Goal: Information Seeking & Learning: Check status

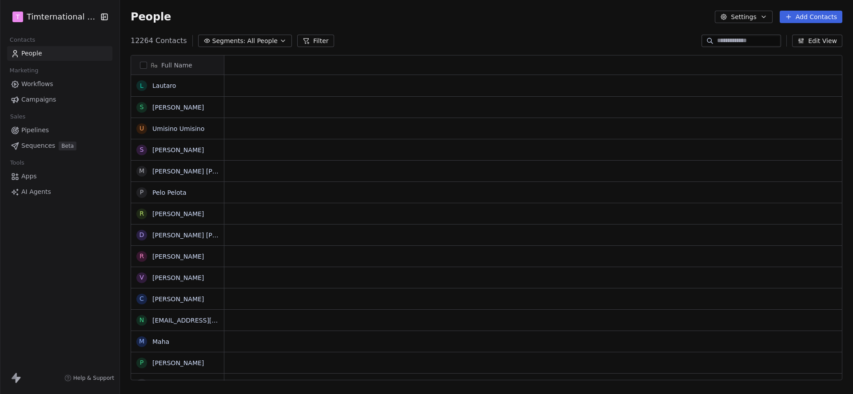
scroll to position [0, 0]
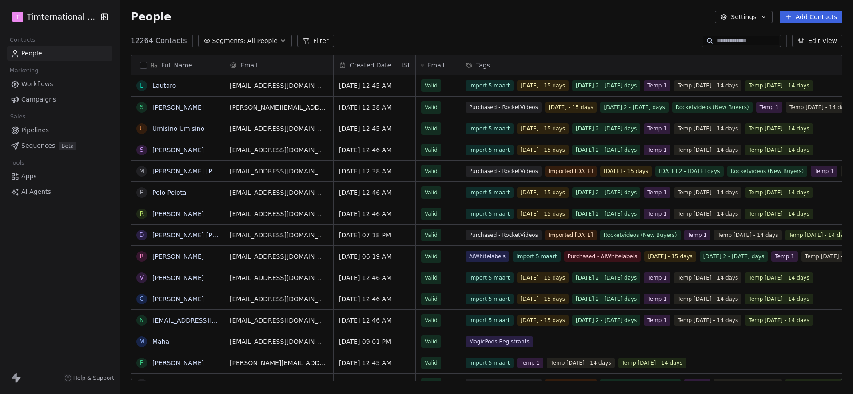
click at [47, 98] on span "Campaigns" at bounding box center [38, 99] width 35 height 9
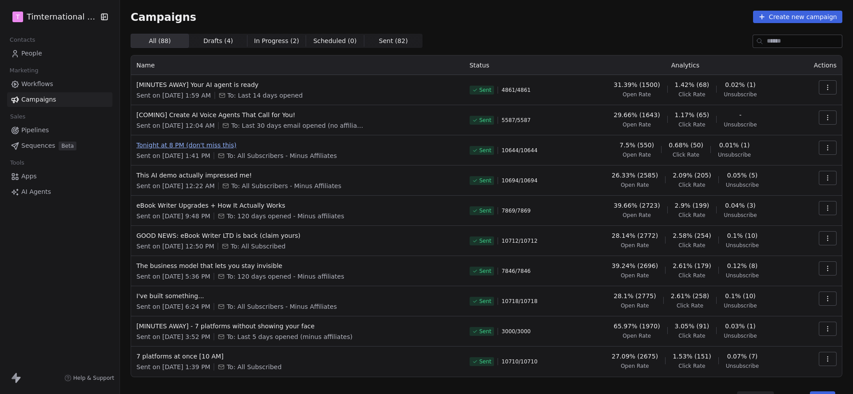
click at [228, 143] on span "Tonight at 8 PM (don't miss this)" at bounding box center [297, 145] width 322 height 9
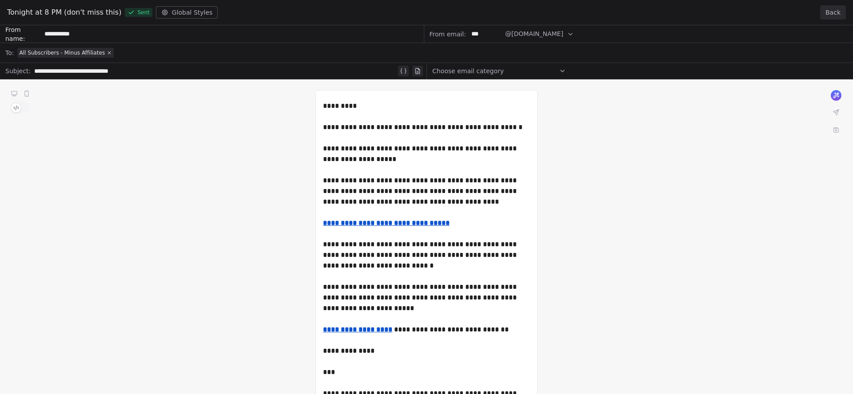
click at [837, 11] on button "Back" at bounding box center [833, 12] width 26 height 14
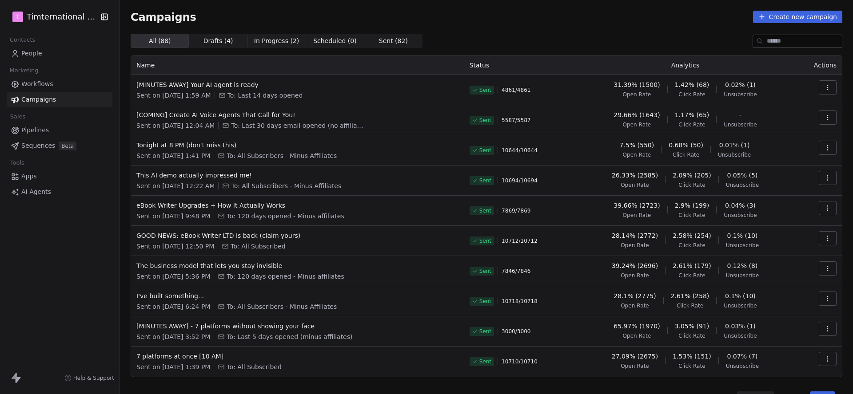
click at [832, 148] on button "button" at bounding box center [827, 148] width 18 height 14
click at [776, 184] on span "View Analytics" at bounding box center [783, 182] width 52 height 11
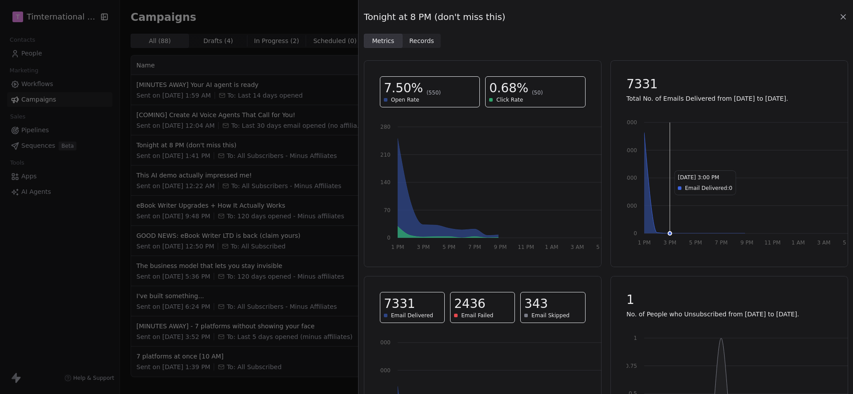
scroll to position [0, 0]
click at [841, 19] on icon at bounding box center [843, 17] width 4 height 4
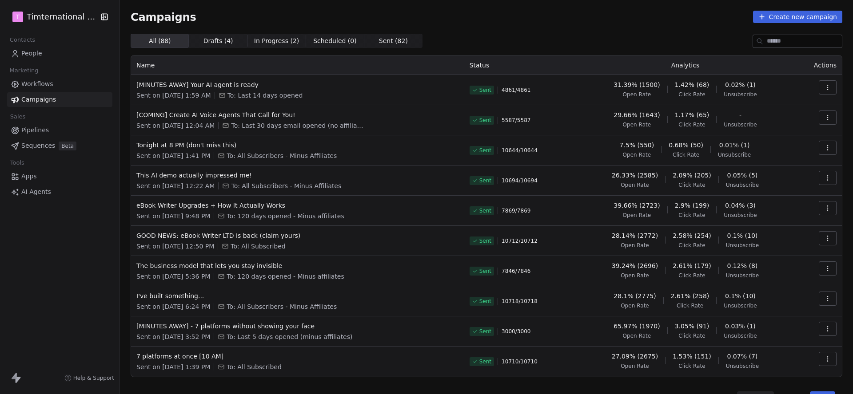
click at [822, 118] on button "button" at bounding box center [827, 118] width 18 height 14
click at [792, 150] on span "View Analytics" at bounding box center [783, 152] width 52 height 11
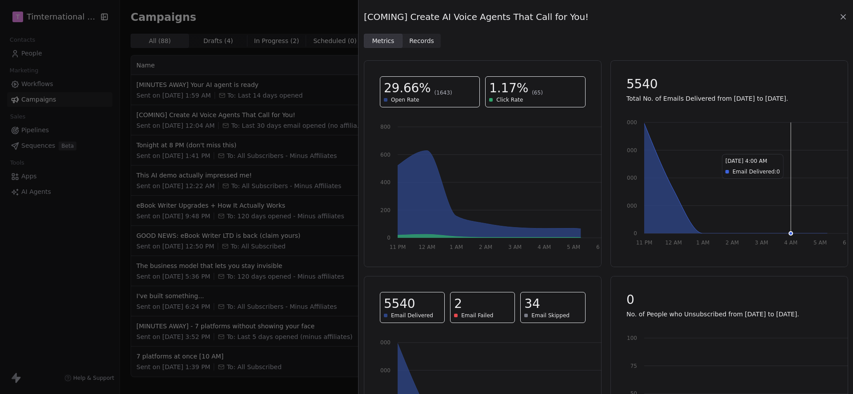
scroll to position [94, 0]
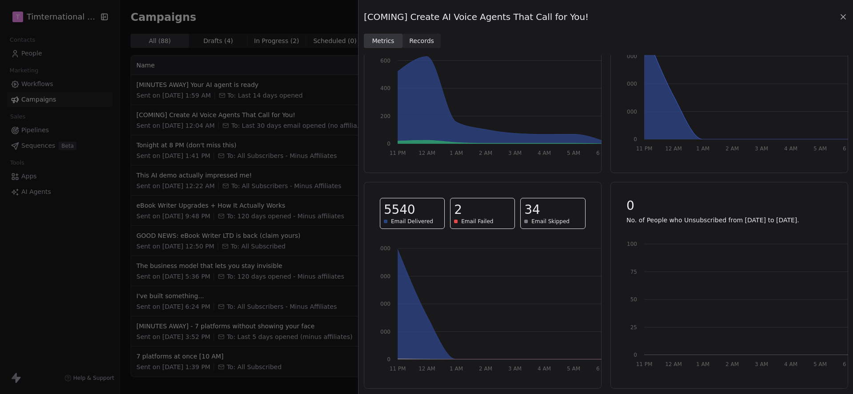
click at [838, 12] on icon at bounding box center [842, 16] width 9 height 9
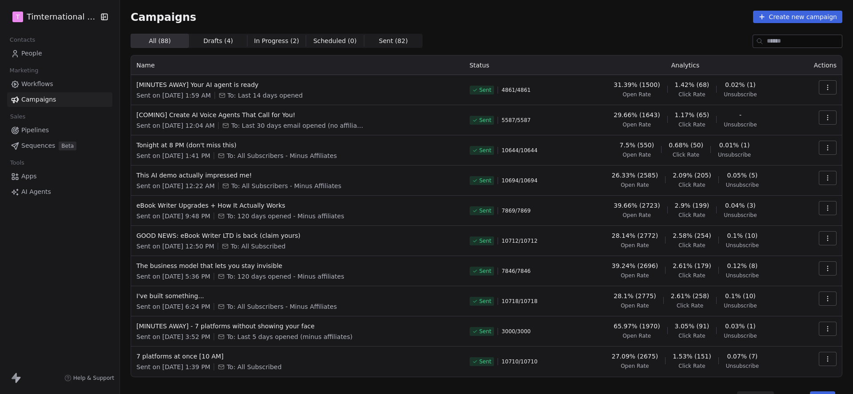
click at [828, 152] on button "button" at bounding box center [827, 148] width 18 height 14
click at [792, 185] on span "View Analytics" at bounding box center [783, 182] width 52 height 11
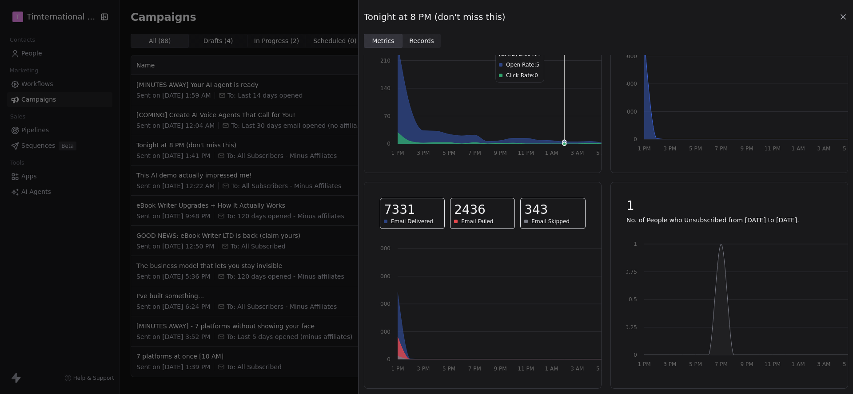
scroll to position [0, 0]
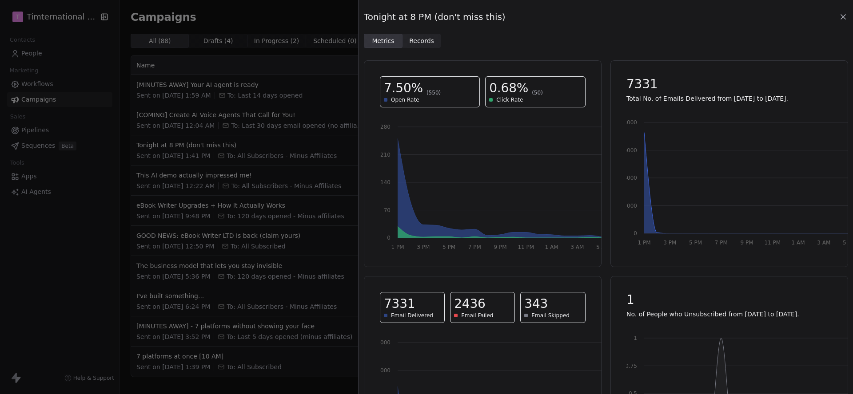
click at [306, 78] on div "Tonight at 8 PM (don't miss this) Metrics Metrics Records Records 7.50% (550) O…" at bounding box center [426, 197] width 853 height 394
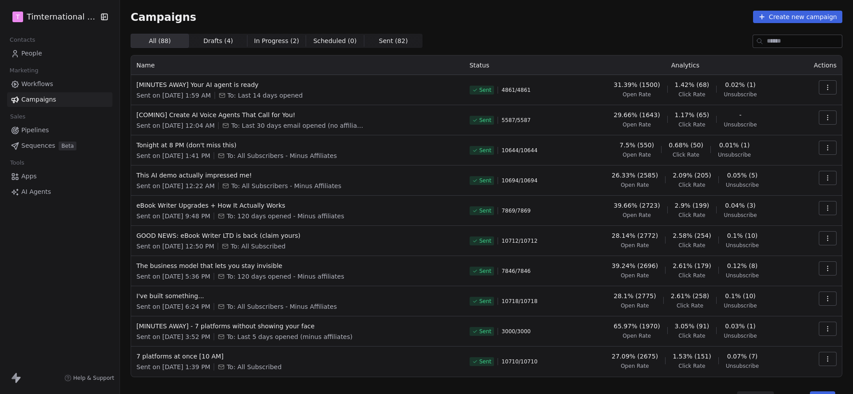
click at [832, 182] on button "button" at bounding box center [827, 178] width 18 height 14
click at [818, 209] on div "View Analytics" at bounding box center [787, 212] width 90 height 14
click at [827, 178] on icon "button" at bounding box center [827, 178] width 0 height 0
click at [788, 210] on span "View Analytics" at bounding box center [783, 212] width 52 height 11
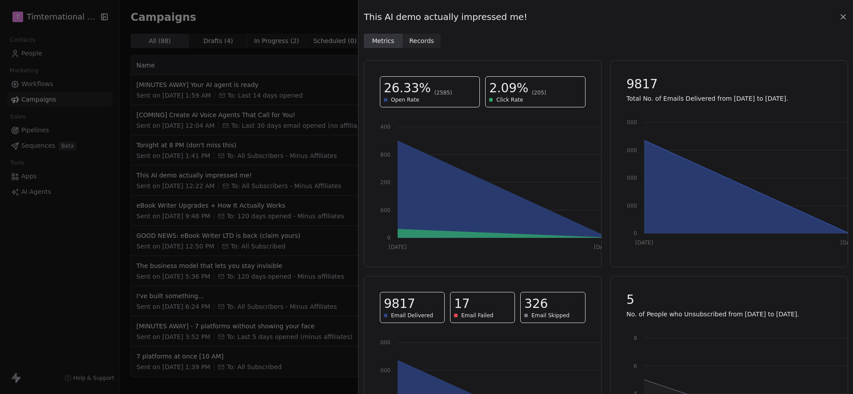
click at [841, 23] on div "This AI demo actually impressed me!" at bounding box center [606, 17] width 484 height 12
click at [843, 20] on icon at bounding box center [842, 16] width 9 height 9
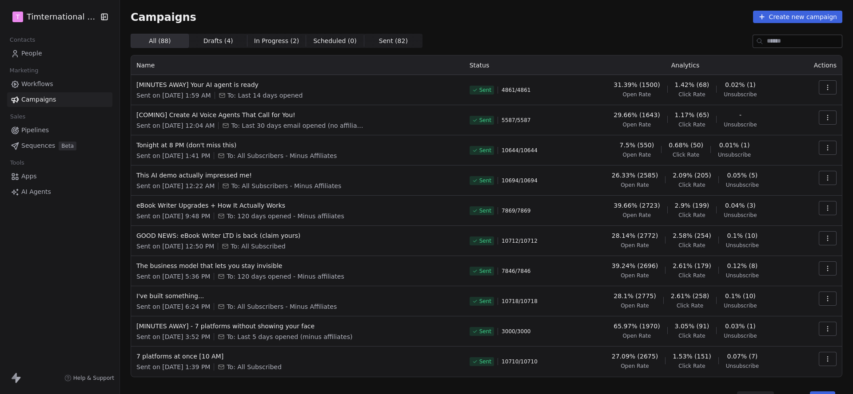
click at [825, 145] on icon "button" at bounding box center [827, 147] width 7 height 7
click at [160, 148] on html "T Timternational B.V. Contacts People Marketing Workflows Campaigns Sales Pipel…" at bounding box center [426, 197] width 853 height 394
click at [163, 147] on span "Tonight at 8 PM (don't miss this)" at bounding box center [297, 145] width 322 height 9
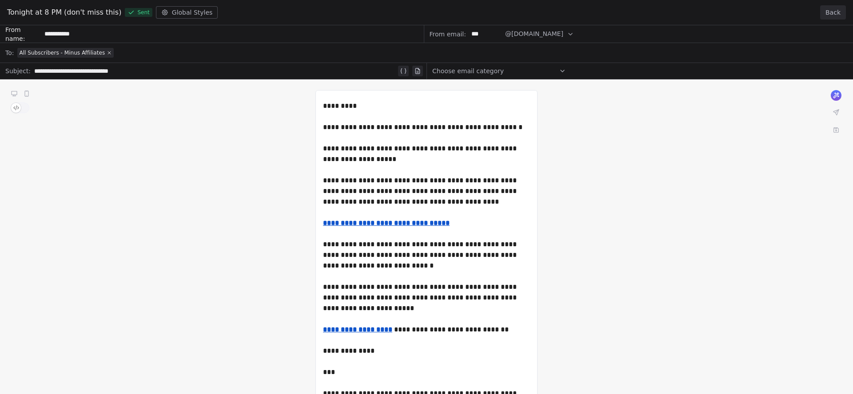
click at [512, 35] on div "**********" at bounding box center [426, 371] width 853 height 693
drag, startPoint x: 544, startPoint y: 35, endPoint x: 510, endPoint y: 35, distance: 33.7
click at [510, 35] on div "**********" at bounding box center [426, 371] width 853 height 693
drag, startPoint x: 506, startPoint y: 36, endPoint x: 526, endPoint y: 35, distance: 19.6
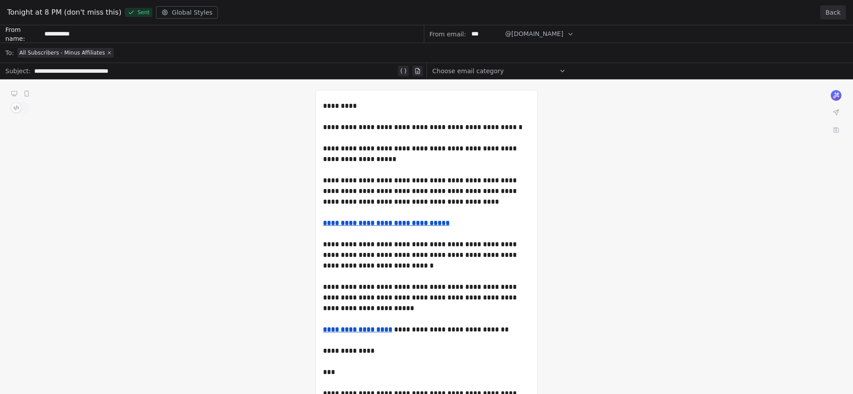
click at [526, 35] on div "**********" at bounding box center [426, 371] width 853 height 693
click at [839, 12] on button "Back" at bounding box center [833, 12] width 26 height 14
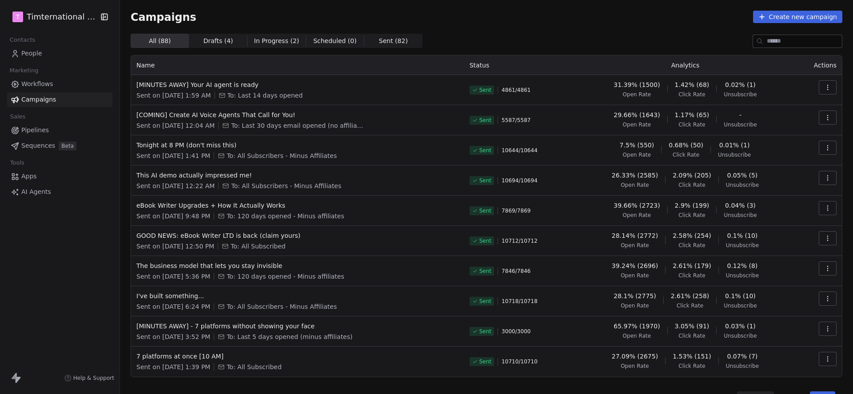
click at [827, 146] on icon "button" at bounding box center [827, 146] width 0 height 0
click at [789, 179] on span "View Analytics" at bounding box center [783, 182] width 52 height 11
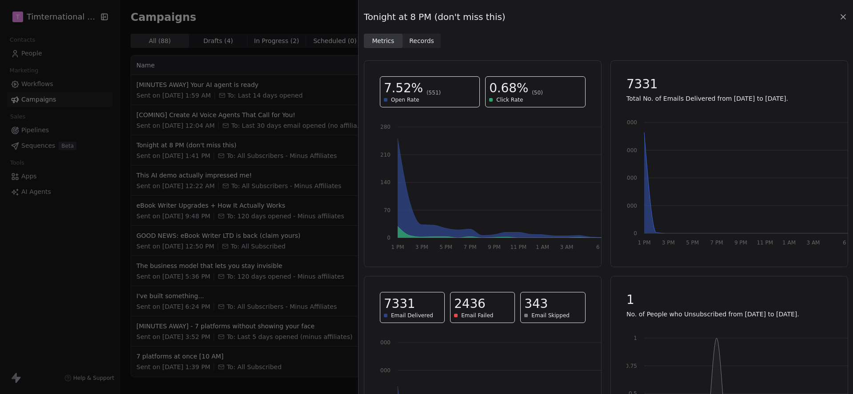
click at [269, 100] on div "Tonight at 8 PM (don't miss this) Metrics Metrics Records Records 7.52% (551) O…" at bounding box center [426, 197] width 853 height 394
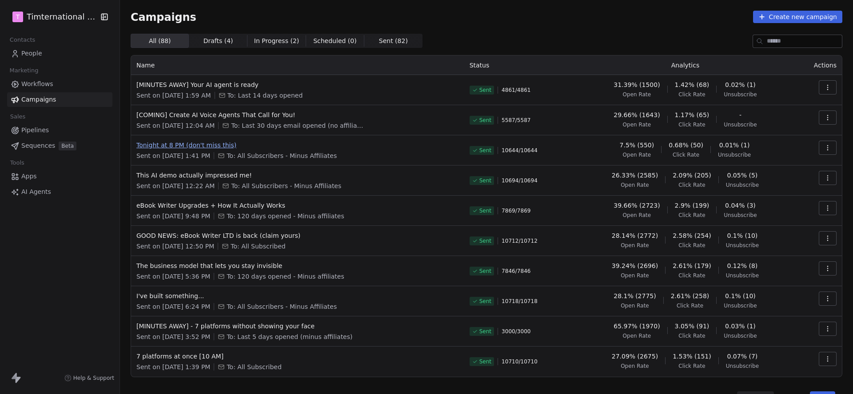
click at [235, 147] on span "Tonight at 8 PM (don't miss this)" at bounding box center [297, 145] width 322 height 9
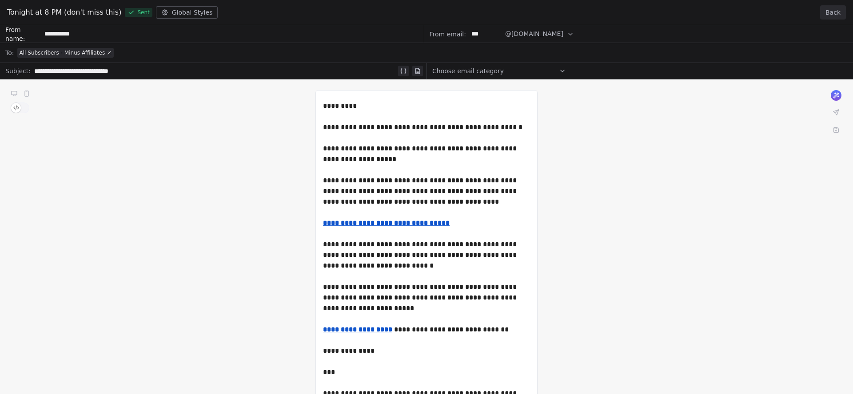
click at [841, 8] on button "Back" at bounding box center [833, 12] width 26 height 14
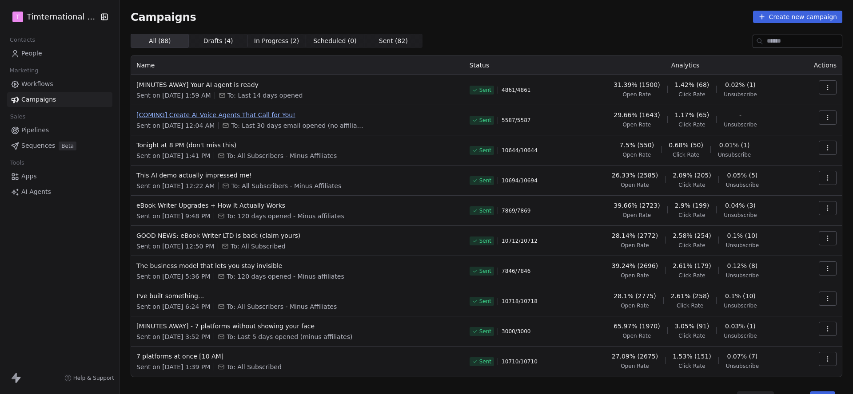
click at [193, 115] on span "[COMING] Create AI Voice Agents That Call for You!" at bounding box center [297, 115] width 322 height 9
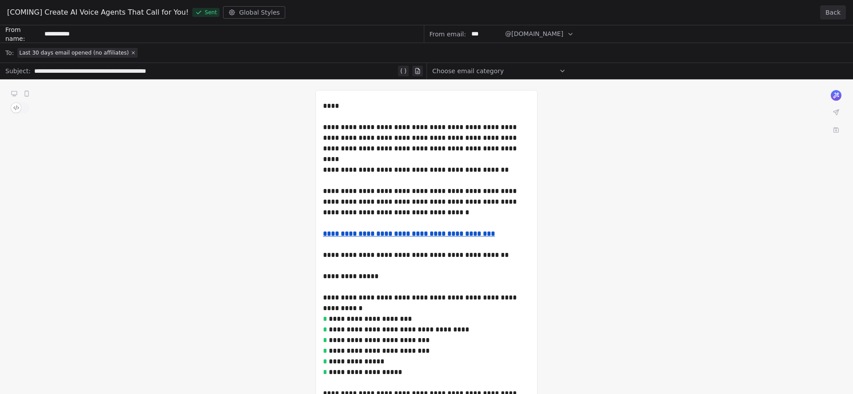
click at [828, 12] on button "Back" at bounding box center [833, 12] width 26 height 14
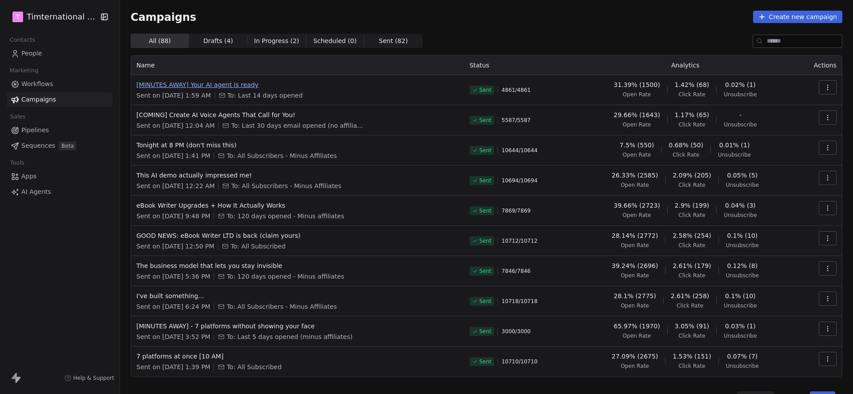
click at [169, 87] on span "[MINUTES AWAY] Your AI agent is ready" at bounding box center [297, 84] width 322 height 9
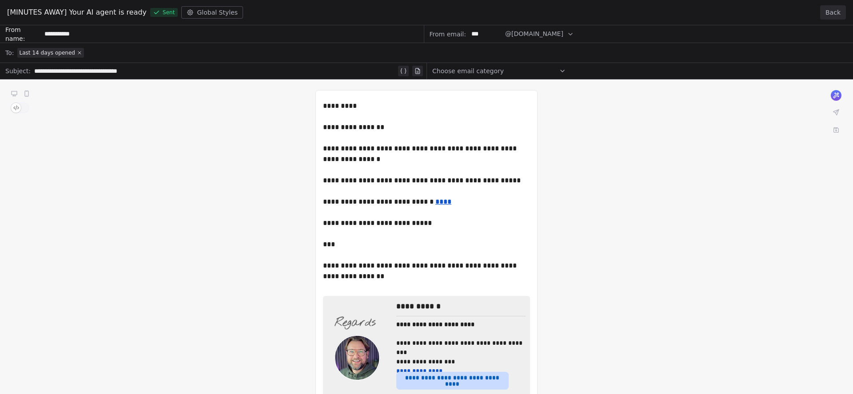
click at [826, 15] on button "Back" at bounding box center [833, 12] width 26 height 14
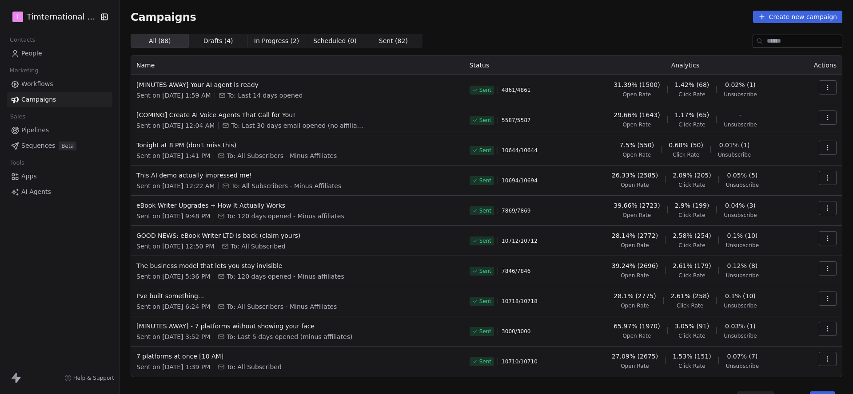
click at [842, 84] on div "Campaigns Create new campaign All ( 88 ) All ( 88 ) Drafts ( 4 ) Drafts ( 4 ) I…" at bounding box center [486, 207] width 733 height 415
click at [838, 85] on td at bounding box center [818, 90] width 47 height 30
click at [828, 88] on icon "button" at bounding box center [827, 87] width 7 height 7
click at [796, 127] on span "View Analytics" at bounding box center [783, 121] width 52 height 11
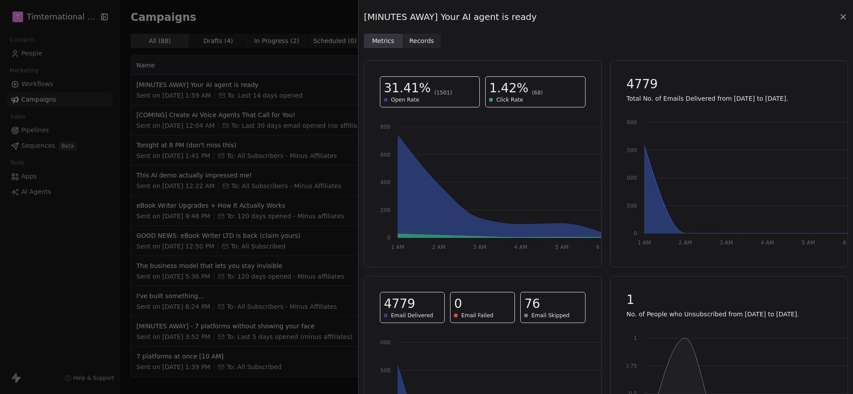
click at [848, 18] on div "[MINUTES AWAY] Your AI agent is ready Metrics Metrics Records Records" at bounding box center [605, 24] width 494 height 48
click at [849, 16] on div "[MINUTES AWAY] Your AI agent is ready Metrics Metrics Records Records" at bounding box center [605, 24] width 494 height 48
click at [228, 81] on div "[MINUTES AWAY] Your AI agent is ready Metrics Metrics Records Records 31.41% (1…" at bounding box center [426, 197] width 853 height 394
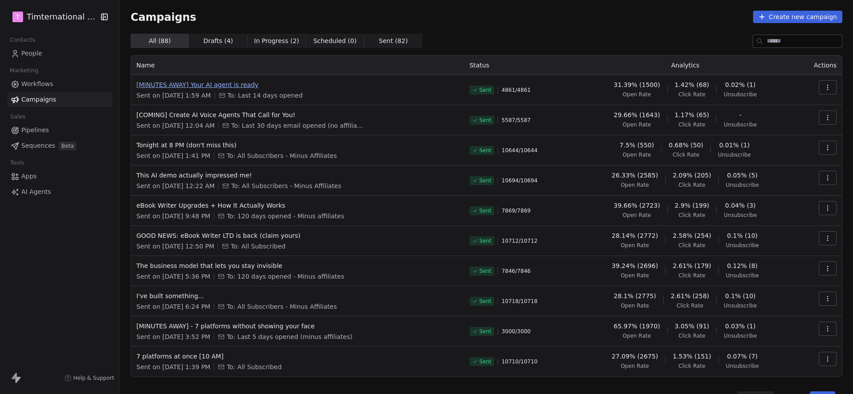
click at [224, 83] on span "[MINUTES AWAY] Your AI agent is ready" at bounding box center [297, 84] width 322 height 9
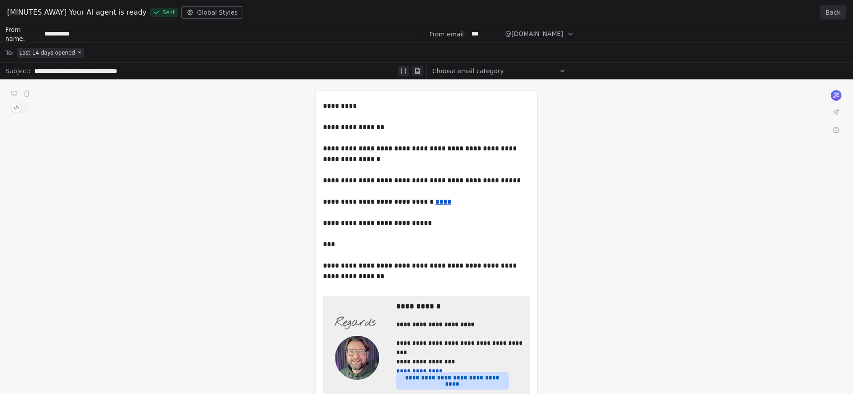
click at [831, 10] on button "Back" at bounding box center [833, 12] width 26 height 14
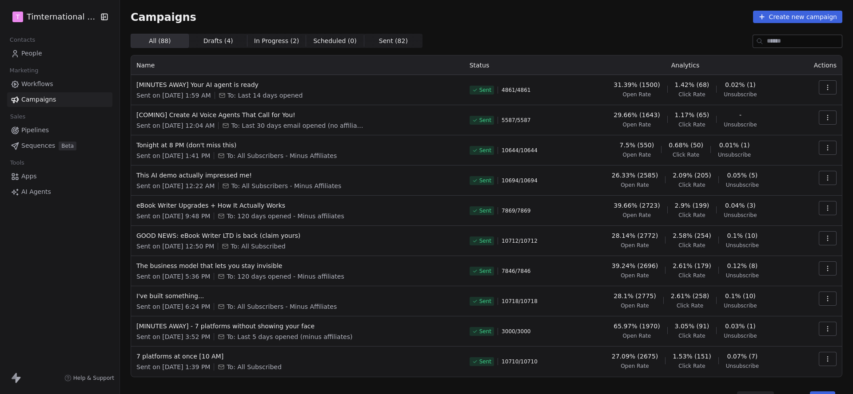
click at [47, 53] on link "People" at bounding box center [59, 53] width 105 height 15
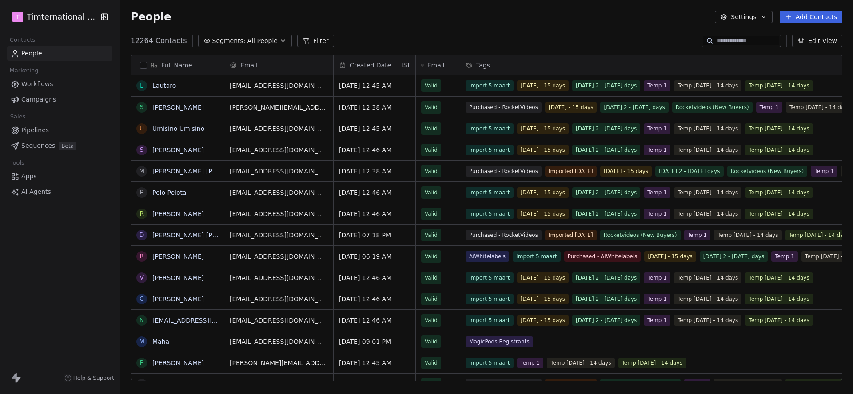
scroll to position [347, 733]
click at [226, 46] on button "Segments: All People" at bounding box center [245, 41] width 94 height 12
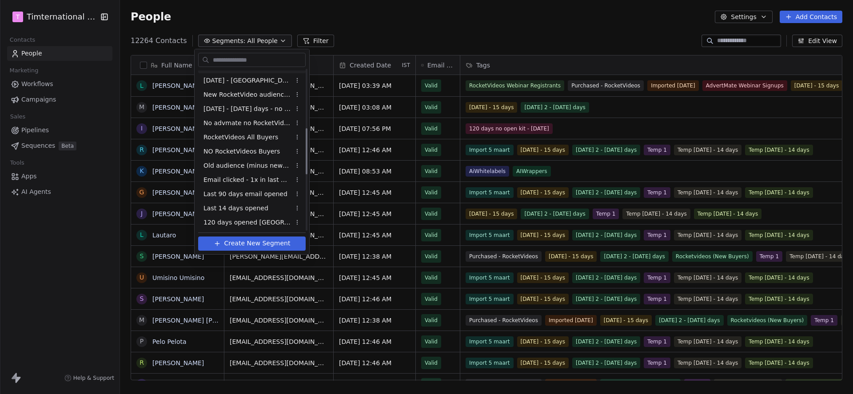
scroll to position [203, 0]
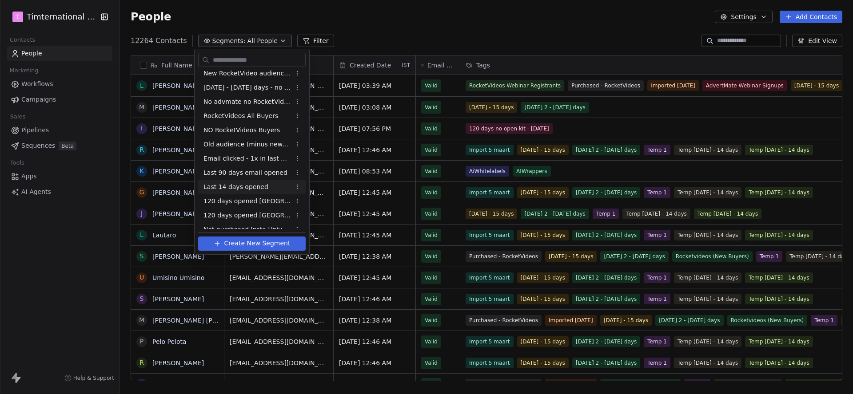
click at [254, 186] on span "Last 14 days opened" at bounding box center [235, 187] width 65 height 9
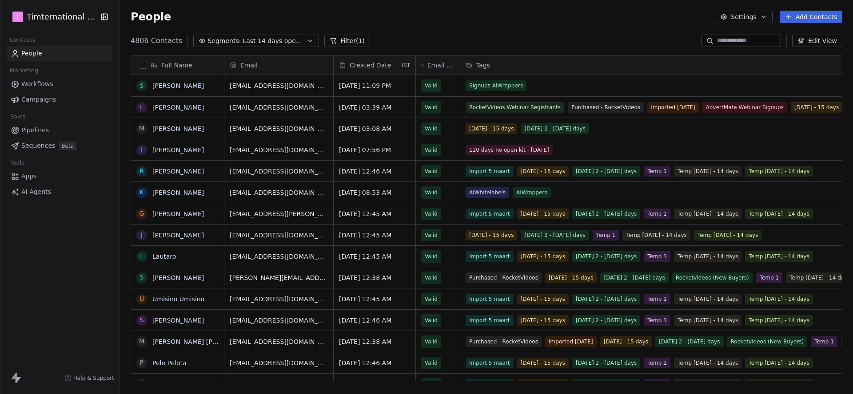
scroll to position [347, 733]
click at [265, 43] on span "Last 14 days opened" at bounding box center [273, 40] width 62 height 9
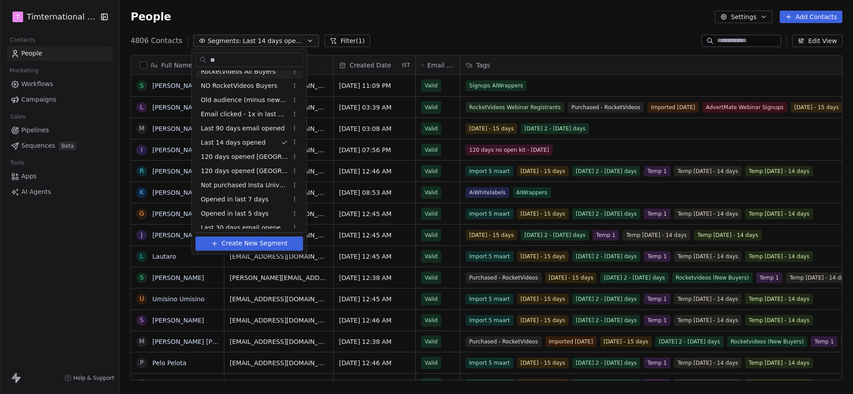
scroll to position [0, 0]
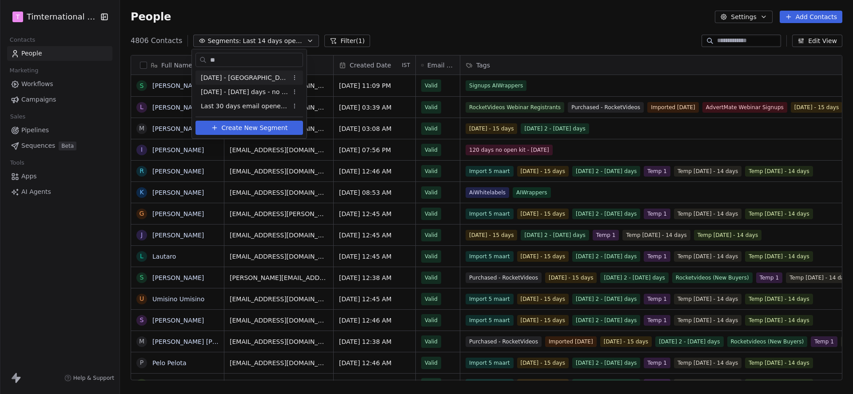
type input "**"
click at [345, 52] on html "T Timternational B.V. Contacts People Marketing Workflows Campaigns Sales Pipel…" at bounding box center [426, 197] width 853 height 394
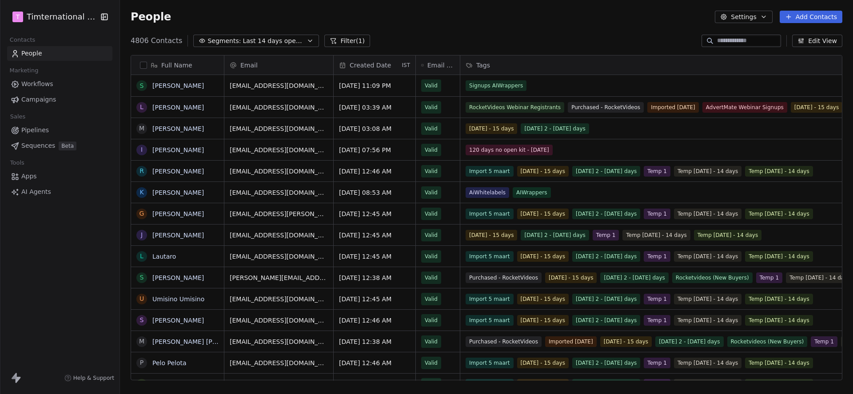
click at [347, 42] on button "Filter (1)" at bounding box center [347, 41] width 46 height 12
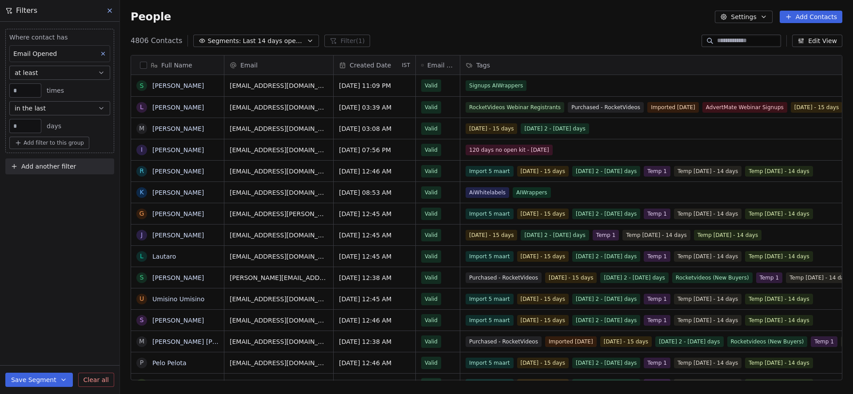
click at [614, 14] on div "People Settings Add Contacts" at bounding box center [486, 17] width 711 height 12
